Goal: Information Seeking & Learning: Compare options

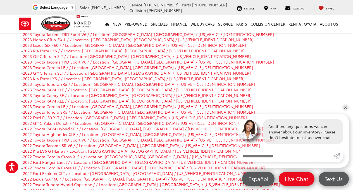
scroll to position [7060, 0]
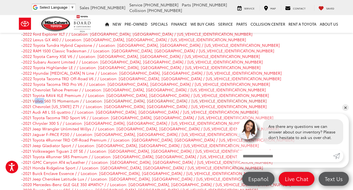
click at [30, 98] on link "2021 Volvo S60 T5 Momentum / / Location: Houston, TX / 7JR102TZ9MG118279" at bounding box center [145, 101] width 244 height 6
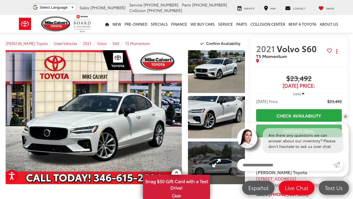
click at [217, 163] on link "Expand Photo 3" at bounding box center [216, 162] width 57 height 43
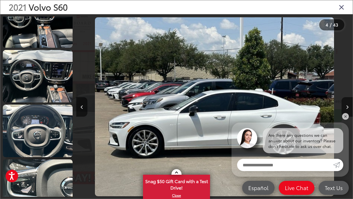
scroll to position [462, 0]
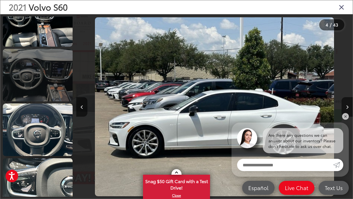
click at [49, 79] on link at bounding box center [38, 75] width 70 height 52
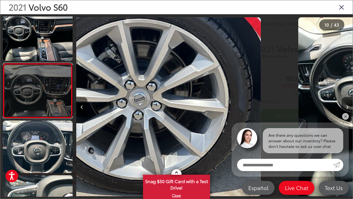
scroll to position [0, 2485]
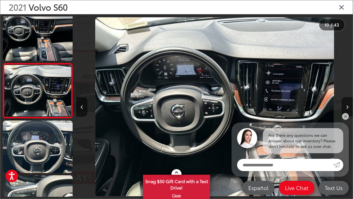
click at [338, 8] on div "2021 Volvo S60" at bounding box center [176, 7] width 352 height 14
click at [345, 5] on div "2021 Volvo S60" at bounding box center [176, 7] width 352 height 14
click at [340, 8] on icon "Close gallery" at bounding box center [341, 6] width 6 height 7
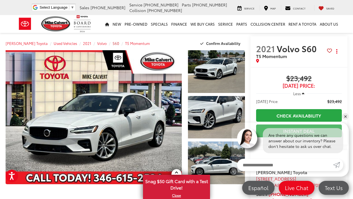
click at [112, 44] on span "S60" at bounding box center [115, 43] width 7 height 5
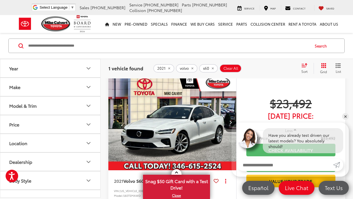
click at [169, 68] on icon "remove 2021" at bounding box center [169, 68] width 4 height 3
click at [191, 70] on icon "remove s60" at bounding box center [190, 68] width 4 height 3
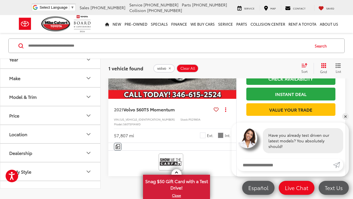
scroll to position [69, 0]
